Goal: Task Accomplishment & Management: Use online tool/utility

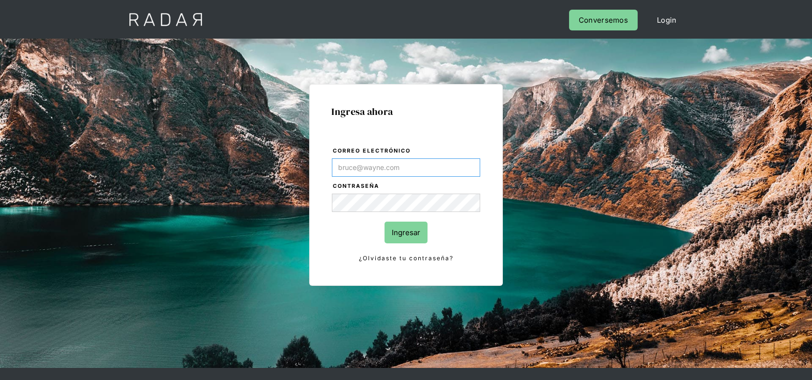
type input "Franco.Ridner@remitee.com"
click at [412, 241] on input "Ingresar" at bounding box center [405, 233] width 43 height 22
click at [406, 234] on input "Ingresar" at bounding box center [405, 233] width 43 height 22
